Goal: Task Accomplishment & Management: Use online tool/utility

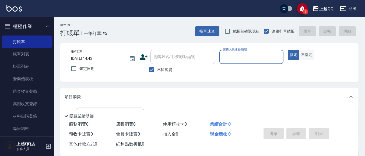
click at [306, 58] on button "不指定" at bounding box center [306, 55] width 15 height 10
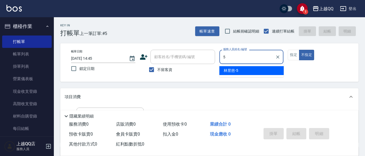
type input "[PERSON_NAME]5"
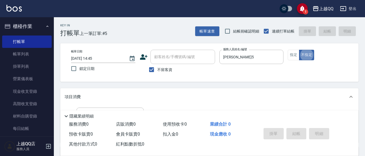
type button "false"
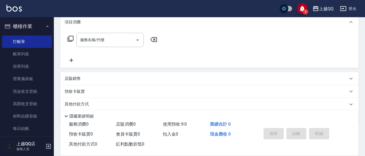
scroll to position [94, 0]
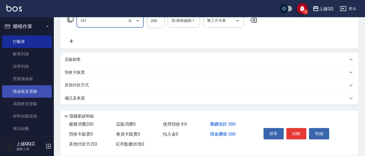
type input "洗髮(101)"
type input "250"
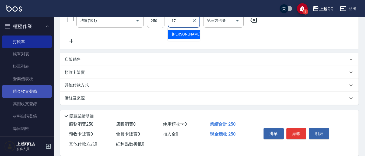
type input "心佑-17"
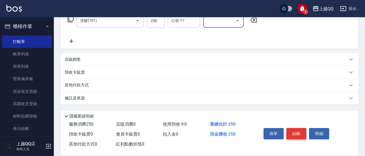
click at [291, 128] on button "結帳" at bounding box center [296, 133] width 20 height 11
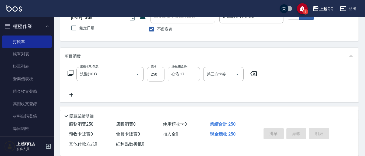
scroll to position [40, 0]
type input "[DATE] 15:28"
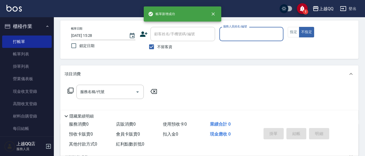
scroll to position [13, 0]
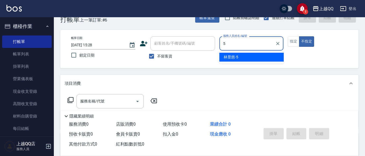
type input "[PERSON_NAME]5"
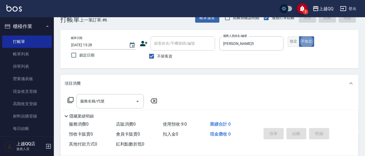
click at [292, 41] on button "指定" at bounding box center [293, 41] width 12 height 10
click at [72, 103] on icon at bounding box center [70, 100] width 6 height 6
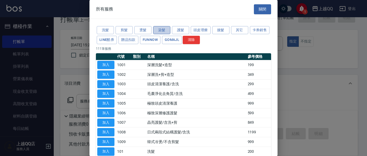
click at [164, 32] on button "染髮" at bounding box center [161, 30] width 17 height 8
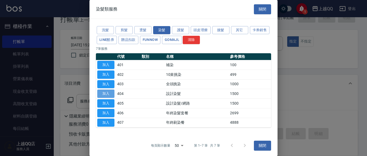
click at [110, 93] on button "加入" at bounding box center [105, 94] width 17 height 8
type input "設計染髮(404)"
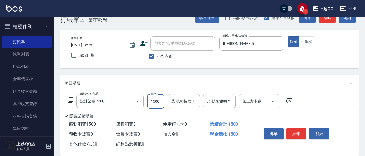
click at [160, 100] on input "1500" at bounding box center [155, 101] width 17 height 15
type input "1800"
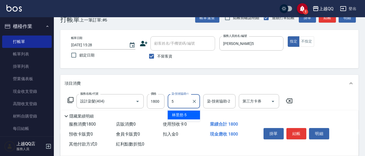
type input "[PERSON_NAME]5"
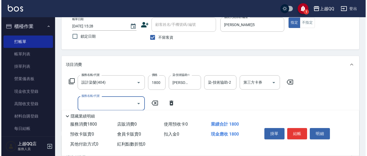
scroll to position [67, 0]
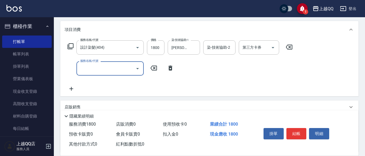
drag, startPoint x: 170, startPoint y: 67, endPoint x: 152, endPoint y: 62, distance: 18.7
click at [170, 67] on icon at bounding box center [170, 68] width 4 height 5
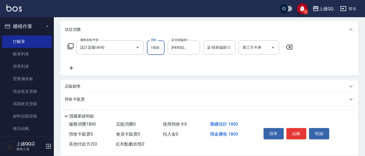
click at [161, 49] on input "1800" at bounding box center [155, 47] width 17 height 15
type input "1801"
click at [70, 49] on icon at bounding box center [70, 46] width 6 height 6
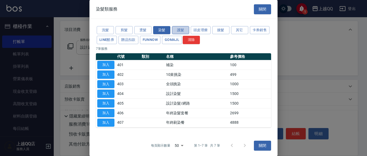
click at [185, 32] on button "護髮" at bounding box center [180, 30] width 17 height 8
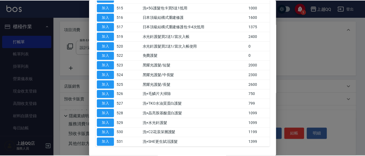
scroll to position [188, 0]
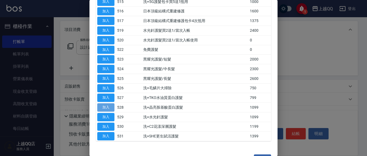
click at [109, 107] on button "加入" at bounding box center [105, 107] width 17 height 8
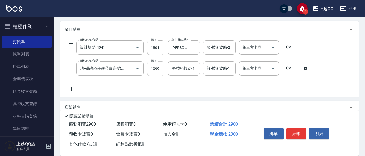
click at [158, 74] on input "1099" at bounding box center [155, 68] width 17 height 15
type input "1199"
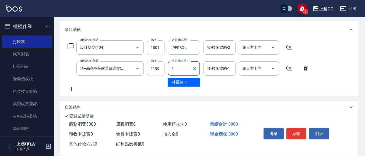
type input "[PERSON_NAME]5"
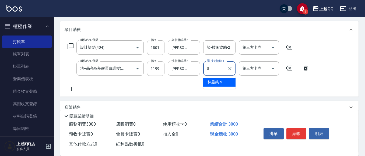
type input "[PERSON_NAME]5"
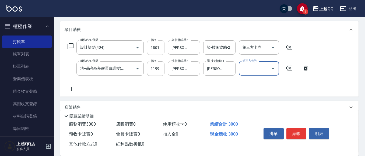
click at [152, 46] on input "1801" at bounding box center [155, 47] width 17 height 15
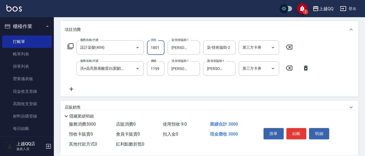
click at [152, 46] on input "1801" at bounding box center [155, 47] width 17 height 15
type input "1901"
click at [297, 128] on button "結帳" at bounding box center [296, 133] width 20 height 11
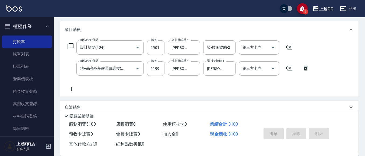
type input "[DATE] 15:30"
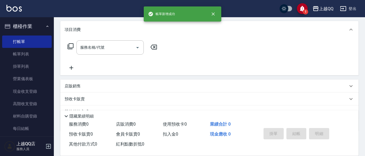
scroll to position [0, 0]
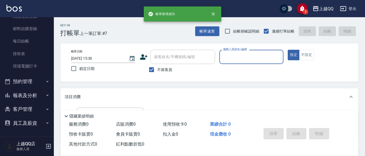
click at [38, 97] on button "報表及分析" at bounding box center [26, 95] width 49 height 14
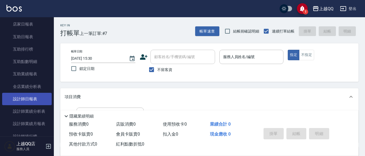
scroll to position [195, 0]
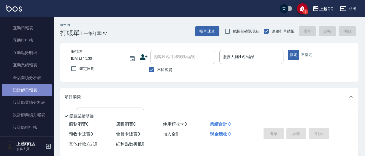
click at [31, 95] on link "設計師日報表" at bounding box center [26, 90] width 49 height 12
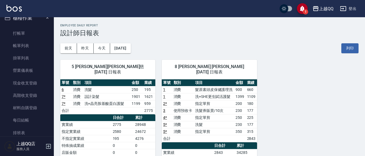
scroll to position [7, 0]
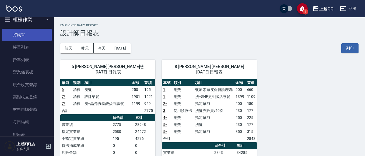
click at [33, 36] on link "打帳單" at bounding box center [26, 35] width 49 height 12
